Goal: Information Seeking & Learning: Find specific fact

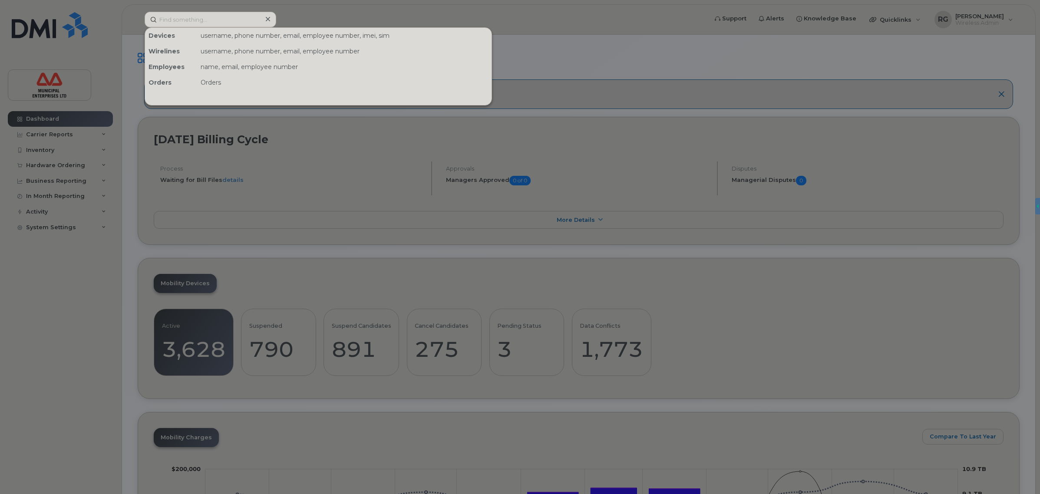
click at [202, 20] on input at bounding box center [211, 20] width 132 height 16
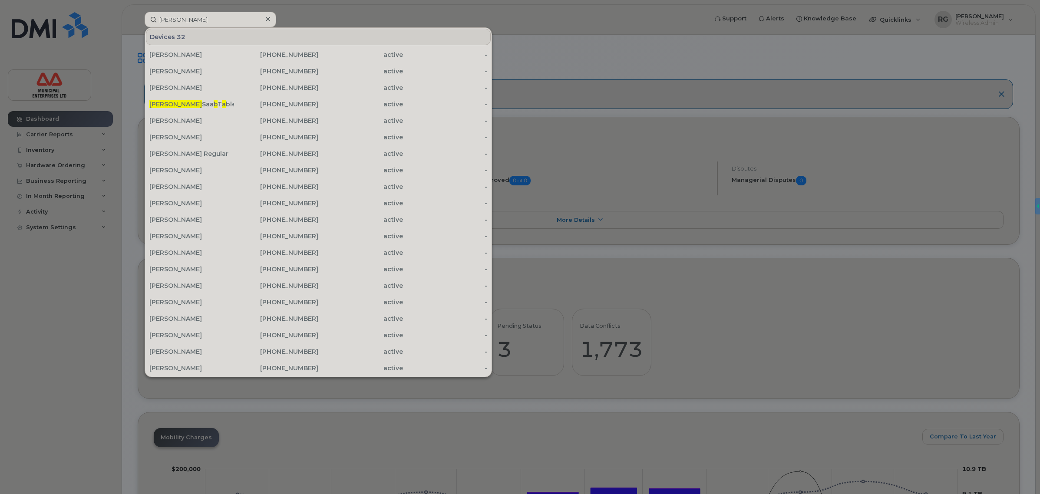
type input "Kevin ba"
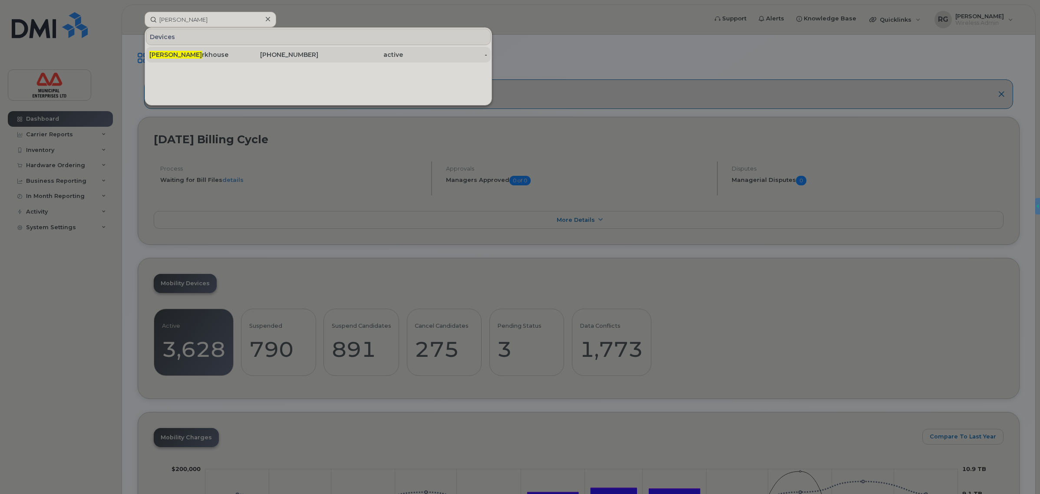
click at [210, 55] on div "Kevin Ba rkhouse" at bounding box center [191, 54] width 85 height 9
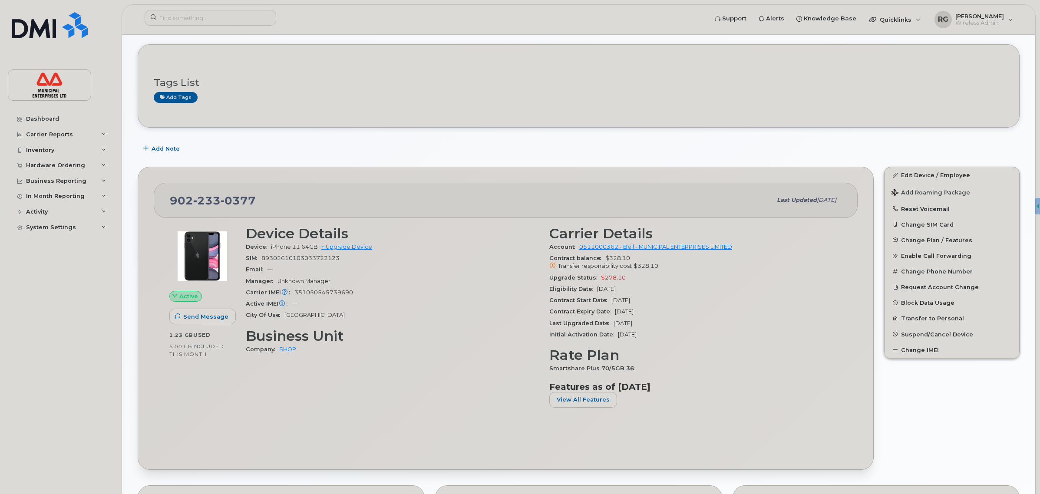
scroll to position [54, 0]
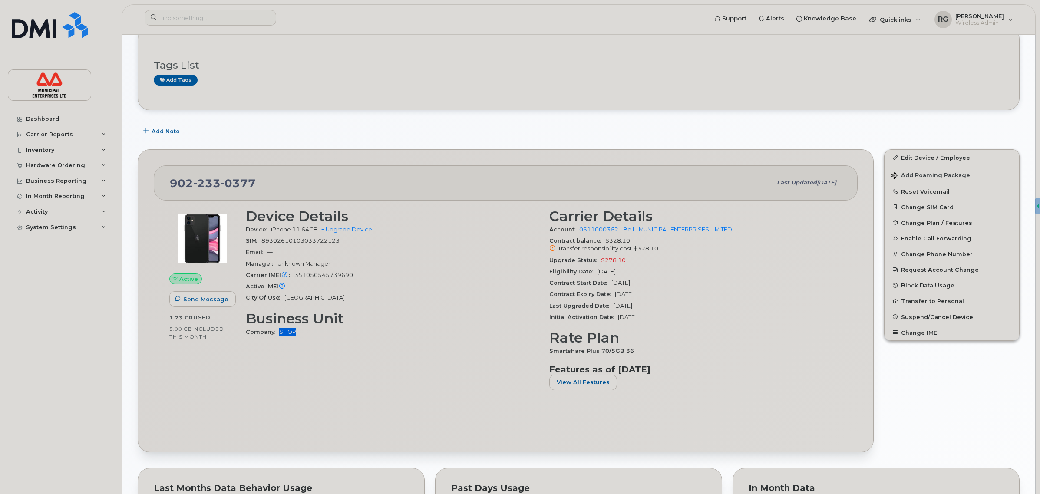
drag, startPoint x: 300, startPoint y: 330, endPoint x: 280, endPoint y: 332, distance: 20.5
click at [280, 332] on div "Company SHOP" at bounding box center [392, 331] width 293 height 11
copy link "SHOP"
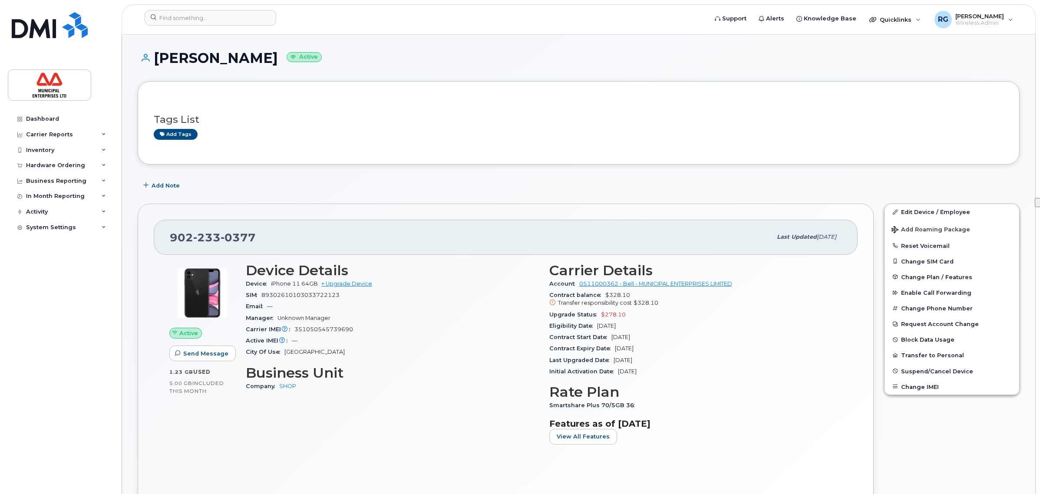
drag, startPoint x: 276, startPoint y: 57, endPoint x: 158, endPoint y: 59, distance: 117.7
click at [158, 59] on h1 "Kevin Barkhouse Active" at bounding box center [579, 57] width 882 height 15
copy h1 "Kevin Barkhouse"
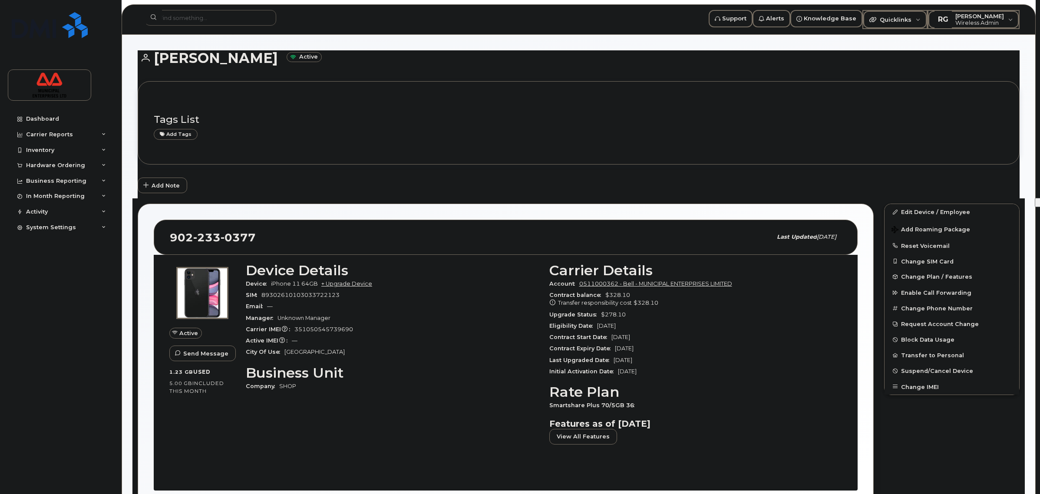
click at [105, 148] on icon at bounding box center [104, 150] width 4 height 4
click at [61, 165] on div "Mobility Devices" at bounding box center [54, 166] width 49 height 8
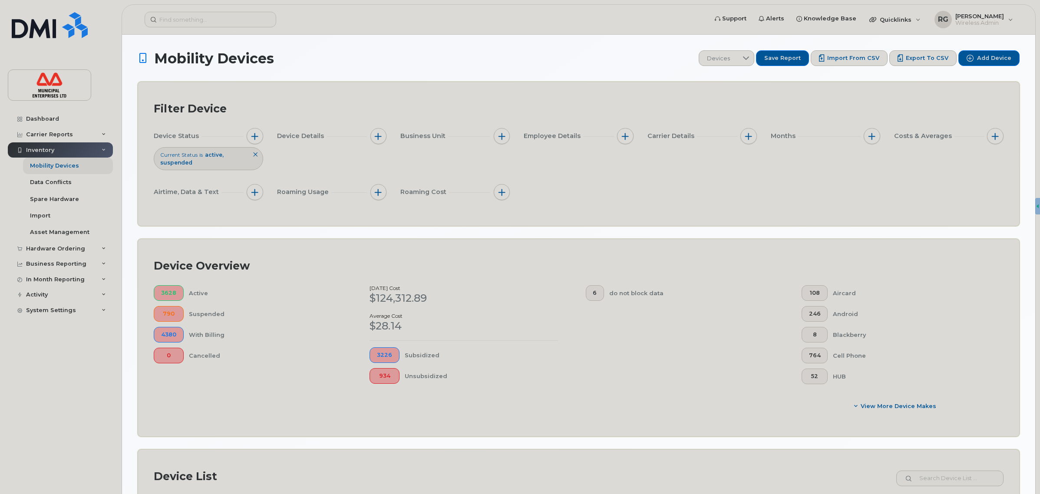
click at [255, 157] on icon at bounding box center [255, 154] width 5 height 5
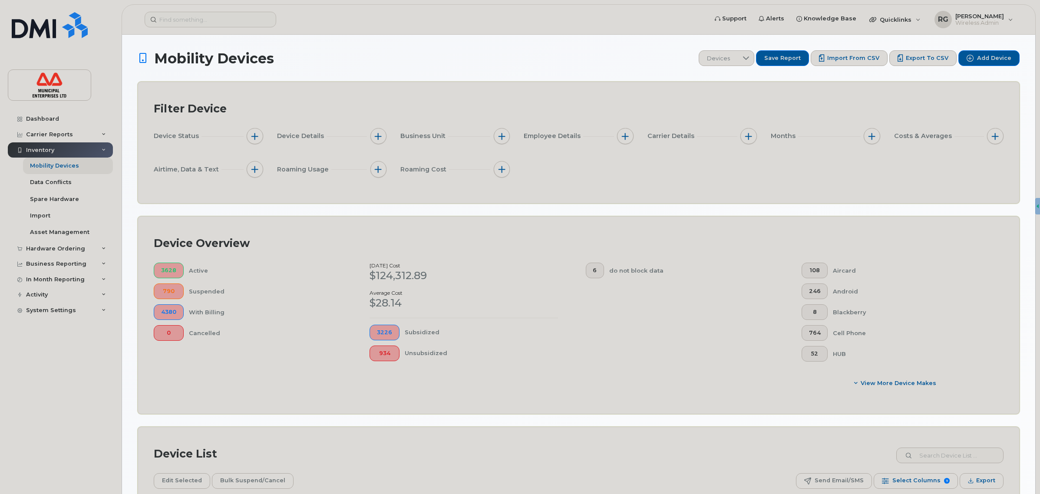
click at [379, 135] on span "button" at bounding box center [378, 136] width 7 height 7
click at [506, 136] on button "button" at bounding box center [502, 136] width 16 height 16
click at [502, 176] on input "Company" at bounding box center [504, 176] width 7 height 7
checkbox input "true"
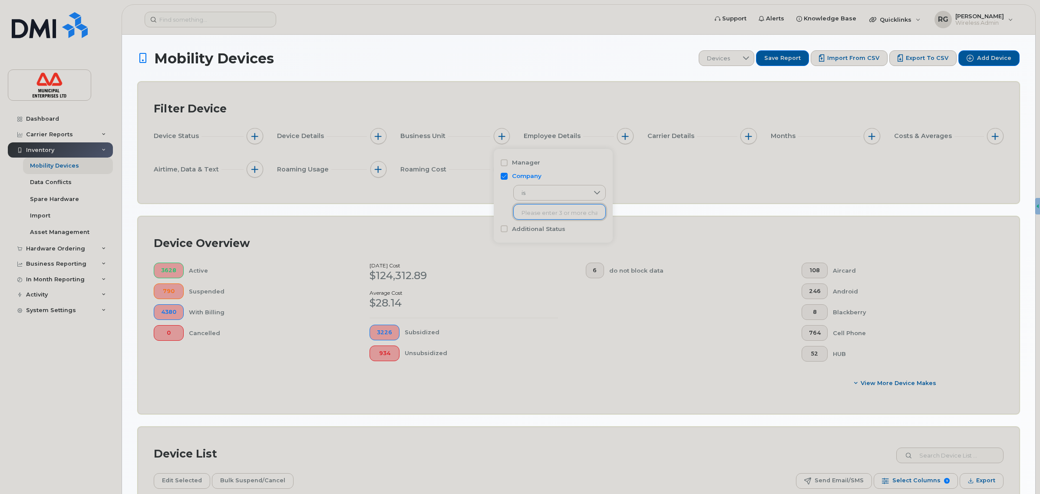
click at [536, 215] on input "text" at bounding box center [559, 213] width 76 height 8
drag, startPoint x: 537, startPoint y: 211, endPoint x: 536, endPoint y: 205, distance: 6.1
click at [497, 135] on button "button" at bounding box center [502, 136] width 16 height 16
click at [526, 211] on input "text" at bounding box center [559, 213] width 76 height 8
type input "SHOP"
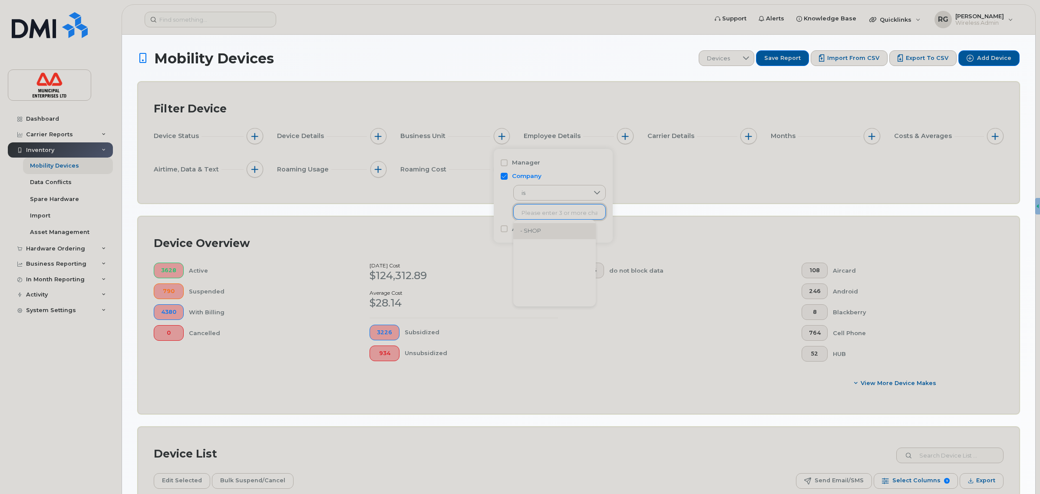
click at [551, 233] on li "- SHOP" at bounding box center [554, 231] width 82 height 16
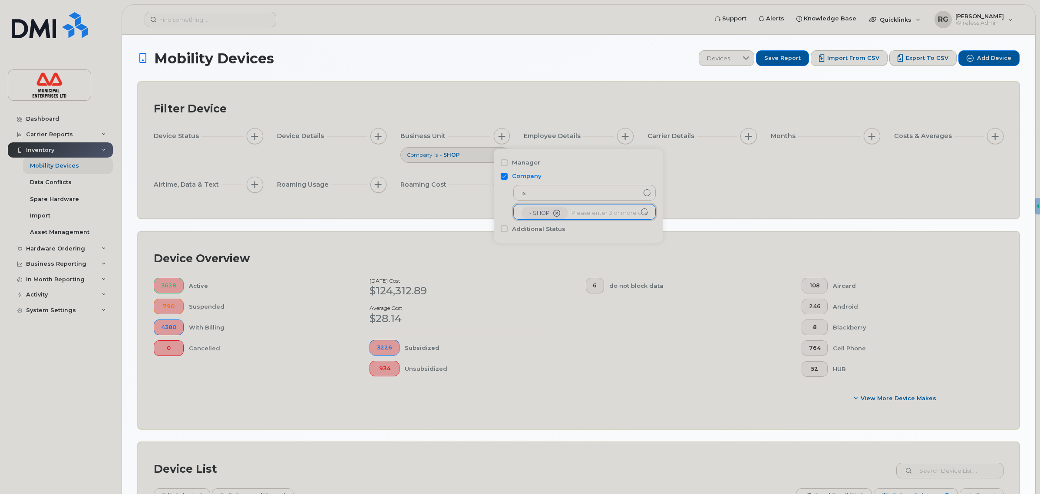
click at [691, 211] on div "Filter Device Device Status Device Details Business Unit Company is - SHOP Empl…" at bounding box center [578, 150] width 881 height 136
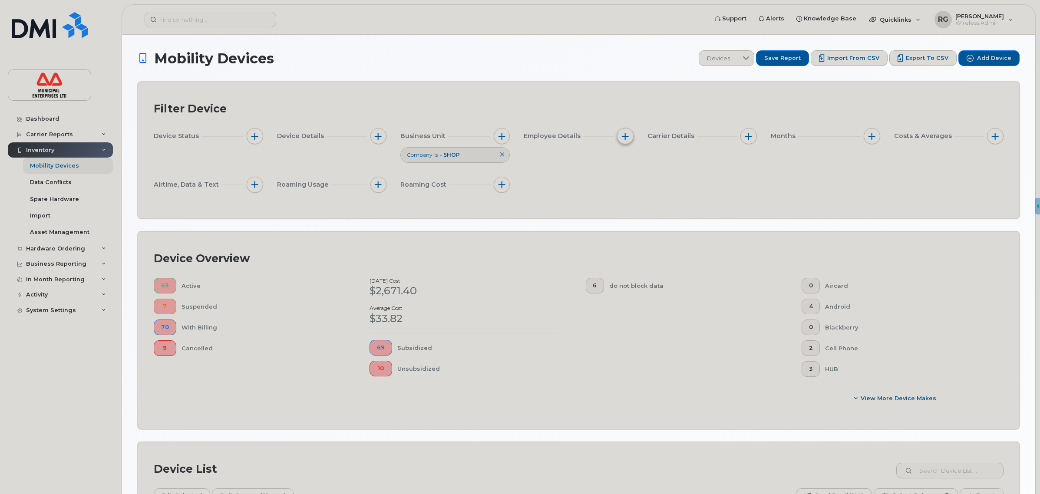
click at [629, 137] on button "button" at bounding box center [625, 136] width 16 height 16
click at [748, 138] on span "button" at bounding box center [748, 136] width 7 height 7
click at [750, 215] on input "Upgrade Eligible" at bounding box center [750, 217] width 7 height 7
checkbox input "true"
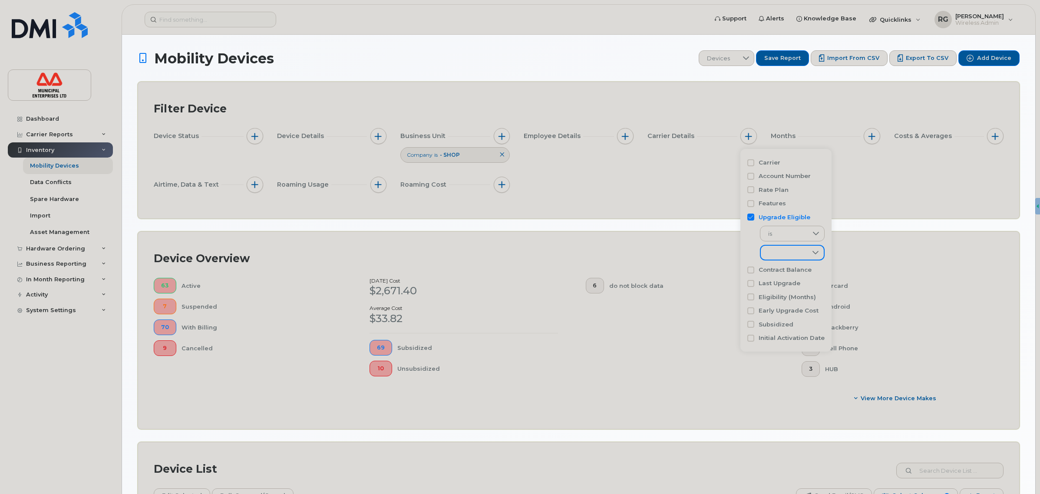
click at [788, 253] on span at bounding box center [784, 254] width 46 height 16
click at [791, 278] on li "Eligible" at bounding box center [792, 275] width 65 height 15
click at [684, 194] on div "Device Status Device Details Business Unit Company is - SHOP Employee Details C…" at bounding box center [579, 162] width 850 height 68
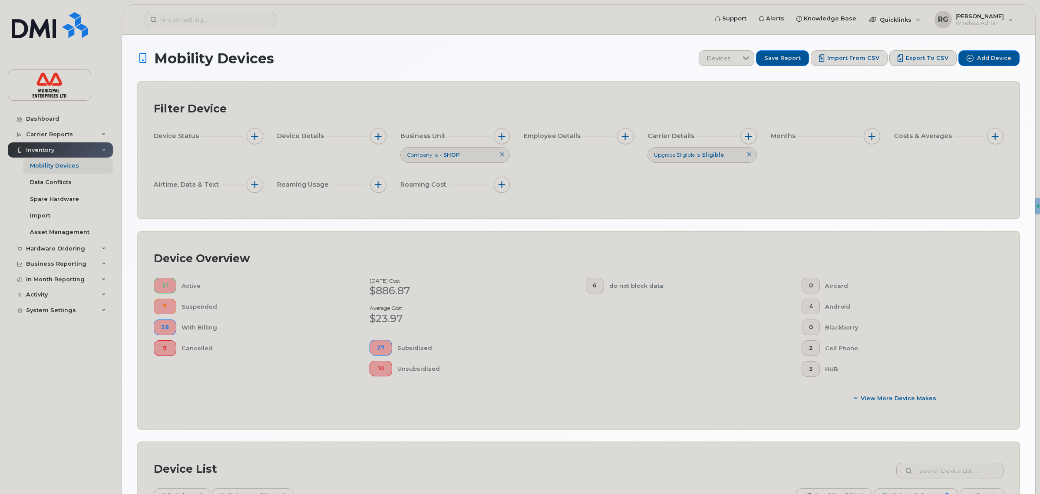
click at [565, 57] on h1 "Mobility Devices" at bounding box center [416, 58] width 557 height 15
click at [255, 136] on span "button" at bounding box center [254, 136] width 7 height 7
click at [255, 163] on input "Current Status" at bounding box center [257, 162] width 7 height 7
checkbox input "true"
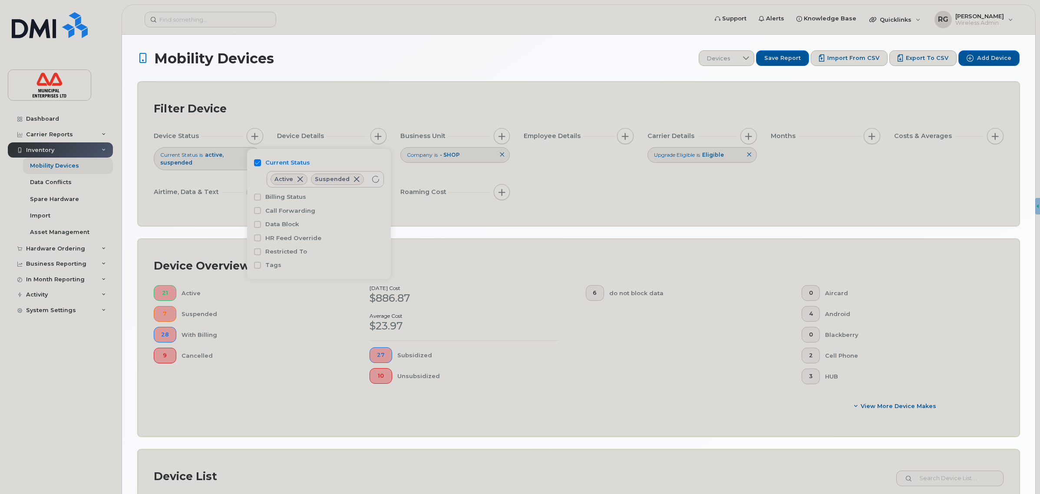
click at [202, 184] on div "Airtime, Data & Text" at bounding box center [208, 192] width 109 height 16
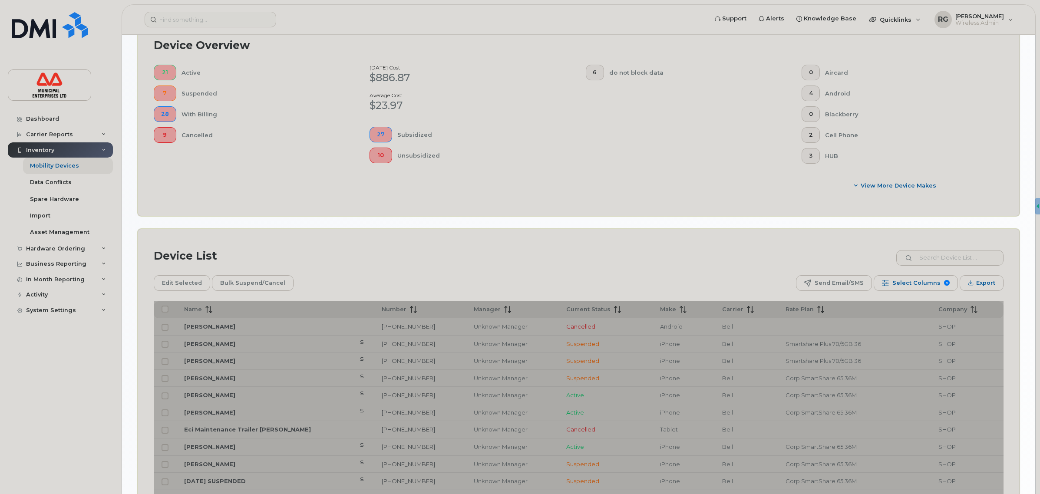
scroll to position [271, 0]
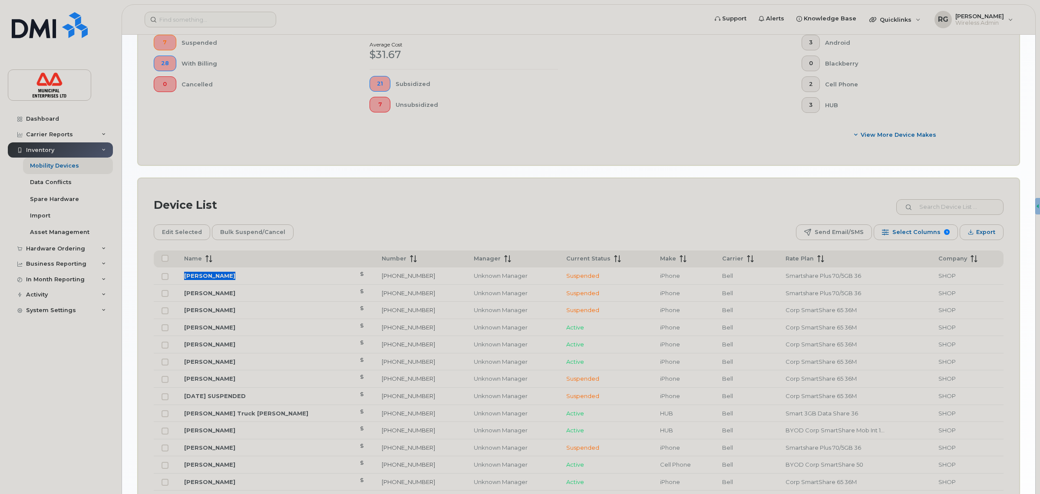
drag, startPoint x: 225, startPoint y: 276, endPoint x: 184, endPoint y: 276, distance: 41.2
click at [184, 276] on td "[PERSON_NAME]" at bounding box center [275, 275] width 198 height 17
copy link "[PERSON_NAME]"
click at [667, 213] on div "Device List" at bounding box center [579, 205] width 850 height 23
drag, startPoint x: 217, startPoint y: 329, endPoint x: 179, endPoint y: 329, distance: 38.6
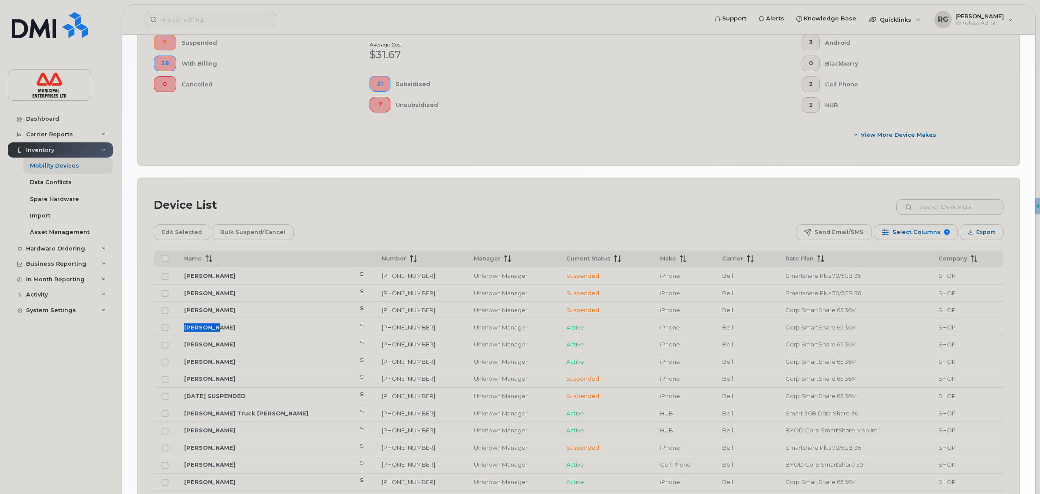
click at [179, 329] on td "[PERSON_NAME]" at bounding box center [275, 327] width 198 height 17
copy link "[PERSON_NAME]"
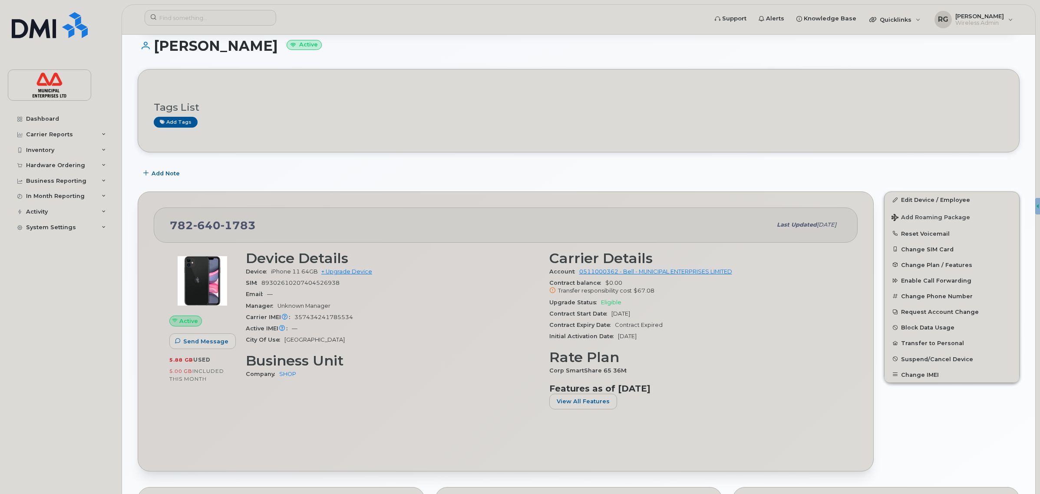
scroll to position [109, 0]
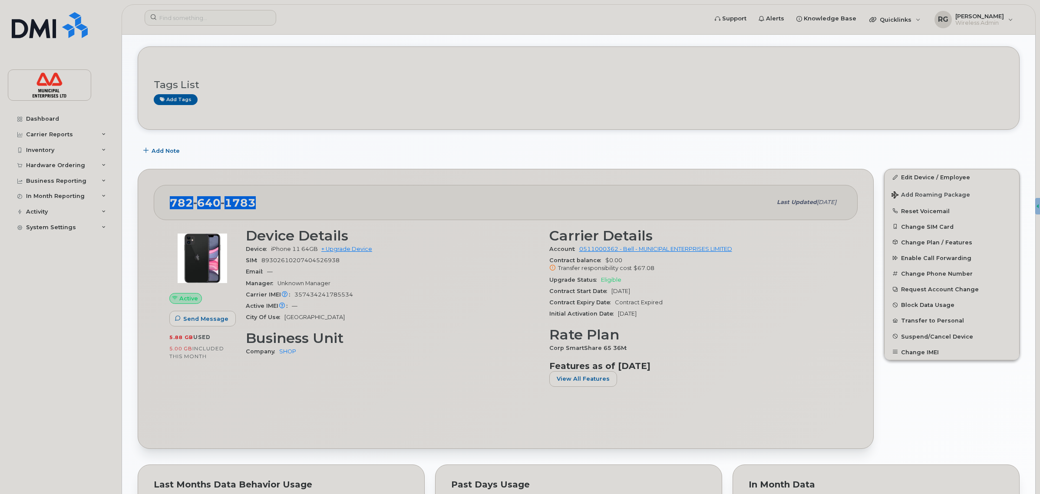
drag, startPoint x: 253, startPoint y: 205, endPoint x: 160, endPoint y: 203, distance: 93.4
click at [160, 203] on div "[PHONE_NUMBER] Last updated [DATE]" at bounding box center [506, 202] width 704 height 35
copy span "[PHONE_NUMBER]"
